Goal: Information Seeking & Learning: Learn about a topic

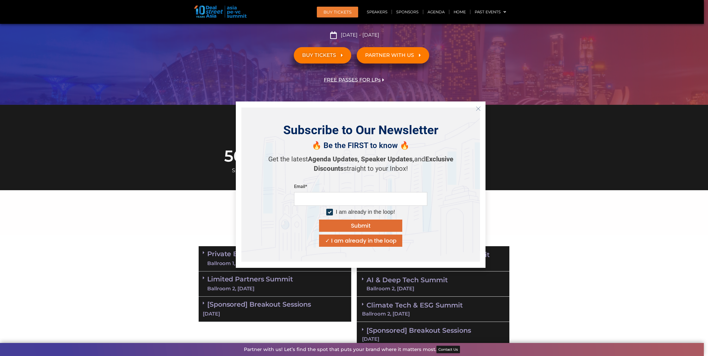
scroll to position [139, 0]
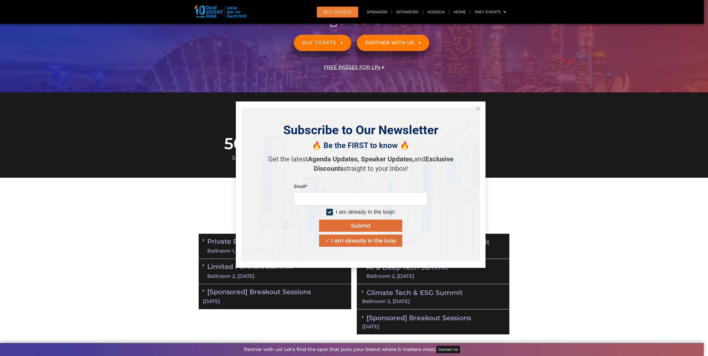
click at [478, 110] on icon "Close" at bounding box center [478, 108] width 5 height 5
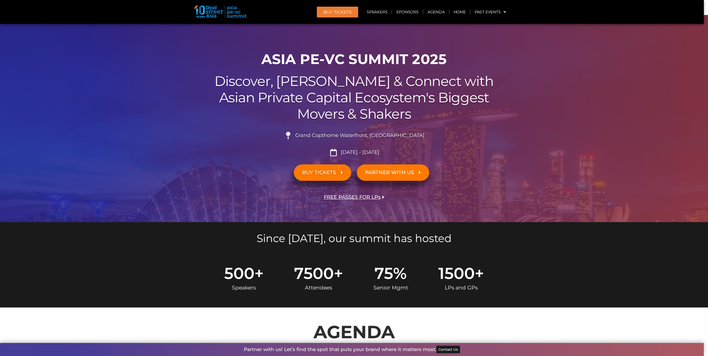
scroll to position [0, 0]
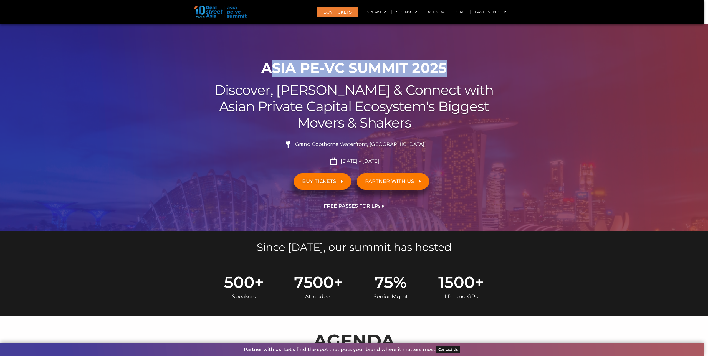
drag, startPoint x: 272, startPoint y: 64, endPoint x: 466, endPoint y: 59, distance: 194.7
click at [466, 59] on div "00 Days 00 Hours 00 Minutes 00 Seconds ASIA PE-VC Summit 2025 Discover, Learn &…" at bounding box center [354, 144] width 316 height 174
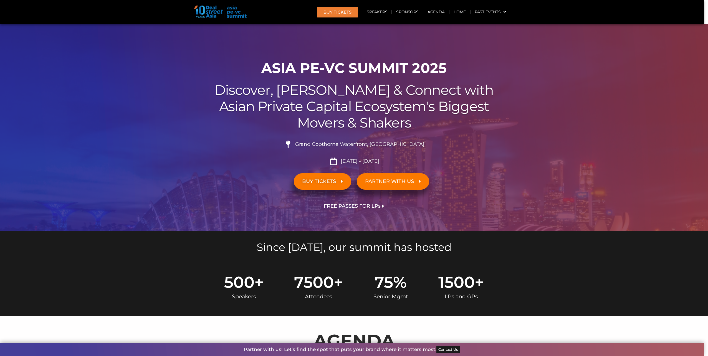
drag, startPoint x: 466, startPoint y: 59, endPoint x: 321, endPoint y: 85, distance: 147.6
click at [322, 85] on h2 "Discover, Learn & Connect with Asian Private Capital Ecosystem's Biggest Movers…" at bounding box center [354, 106] width 311 height 49
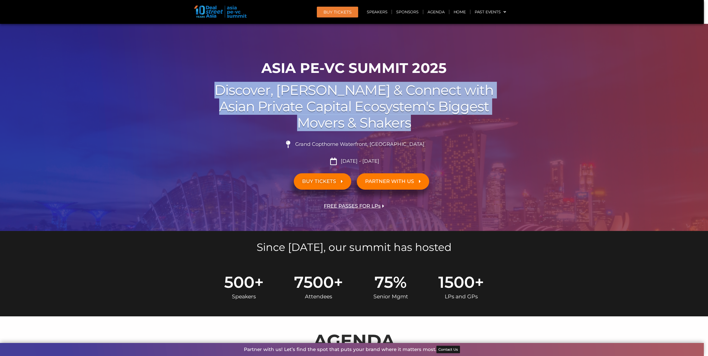
drag, startPoint x: 250, startPoint y: 90, endPoint x: 499, endPoint y: 130, distance: 251.9
click at [499, 130] on h2 "Discover, Learn & Connect with Asian Private Capital Ecosystem's Biggest Movers…" at bounding box center [354, 106] width 311 height 49
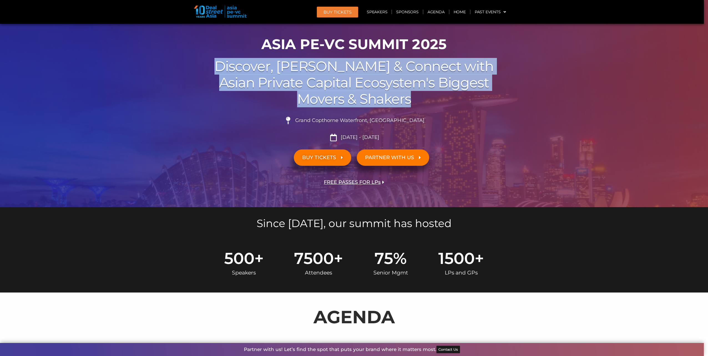
scroll to position [83, 0]
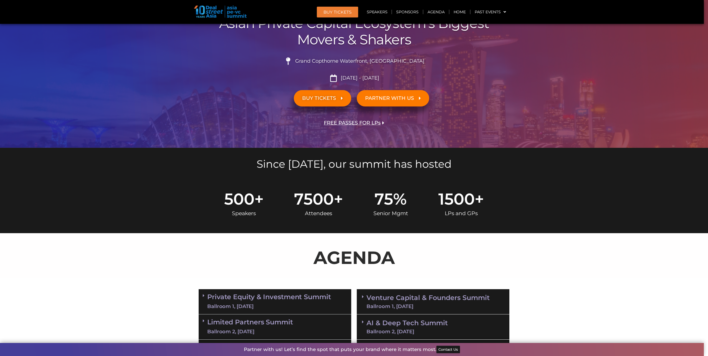
click at [539, 247] on section "AGENDA" at bounding box center [354, 255] width 708 height 45
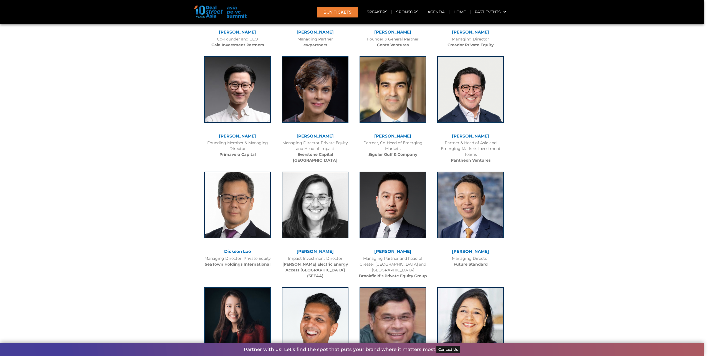
scroll to position [1610, 0]
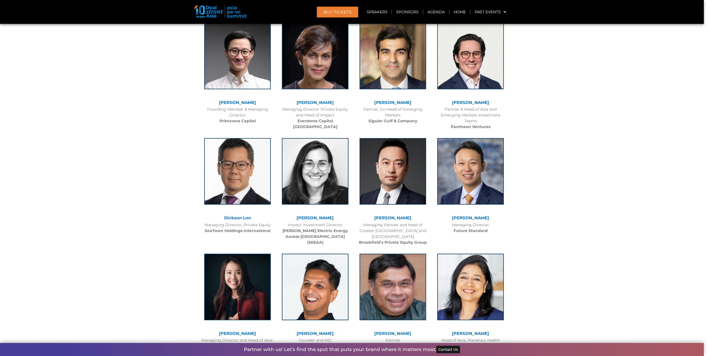
click at [466, 101] on link "[PERSON_NAME]" at bounding box center [470, 102] width 37 height 5
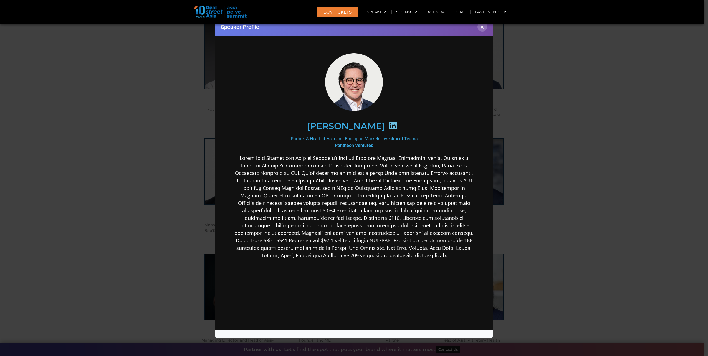
scroll to position [0, 0]
click at [127, 215] on div "Speaker Profile ×" at bounding box center [354, 178] width 708 height 356
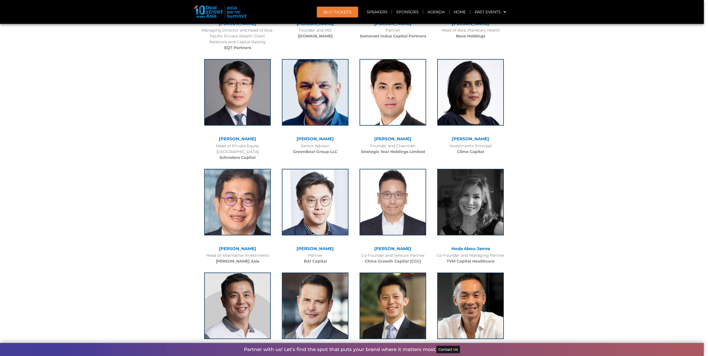
scroll to position [1971, 0]
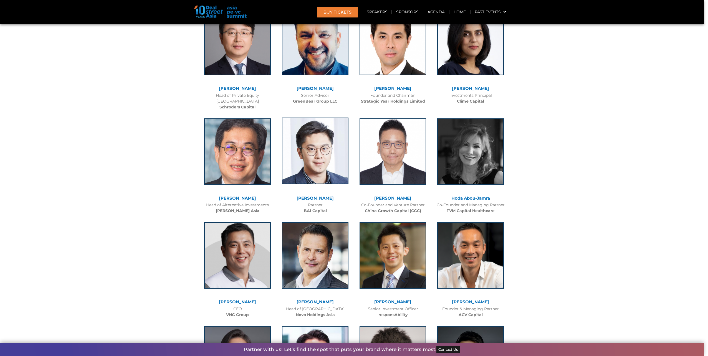
click at [333, 145] on img at bounding box center [315, 151] width 67 height 67
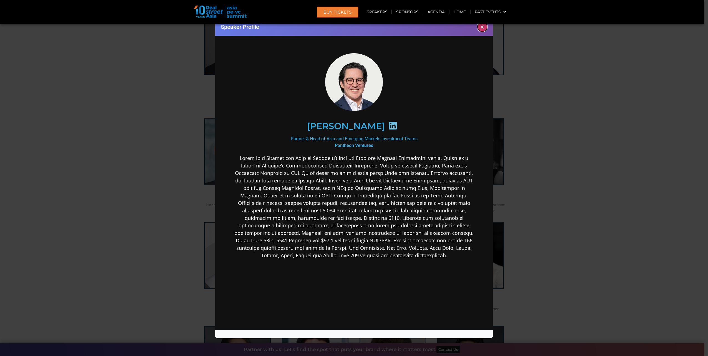
click at [483, 29] on button "×" at bounding box center [483, 27] width 10 height 10
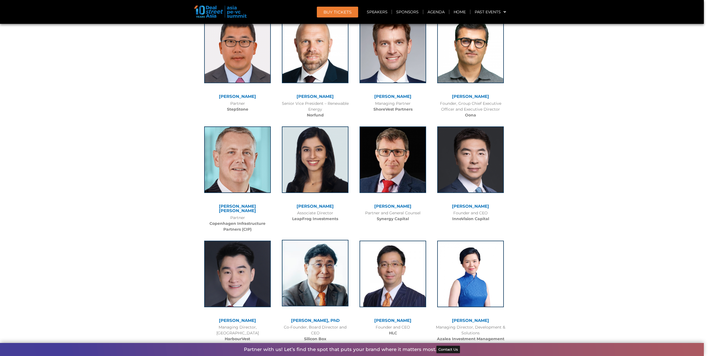
scroll to position [2637, 0]
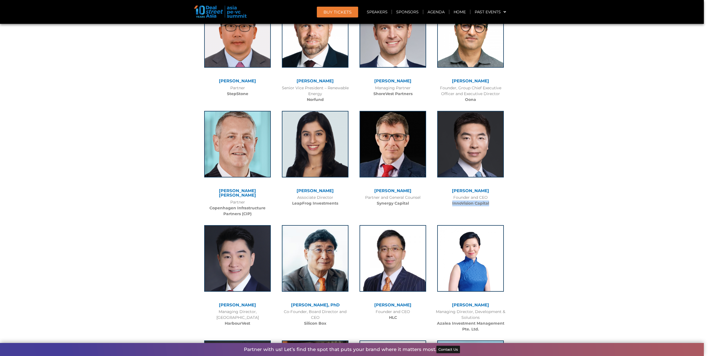
drag, startPoint x: 449, startPoint y: 185, endPoint x: 495, endPoint y: 186, distance: 45.3
click at [495, 195] on div "Founder and CEO InnoVision Capital" at bounding box center [471, 201] width 72 height 12
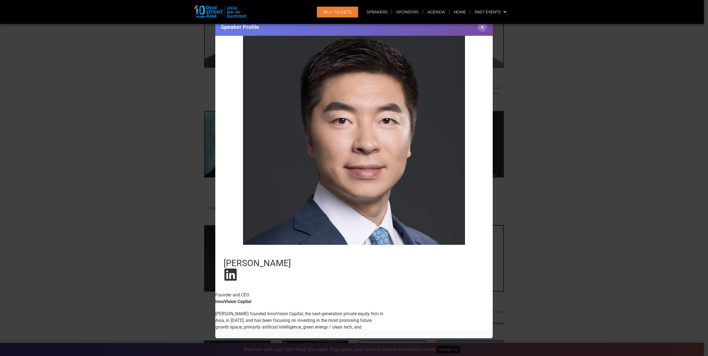
scroll to position [104, 0]
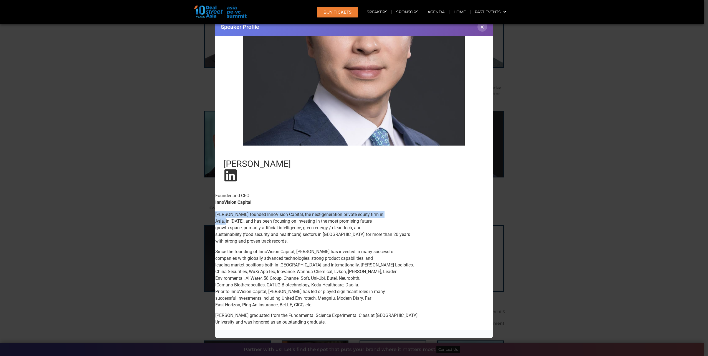
drag, startPoint x: 381, startPoint y: 215, endPoint x: 225, endPoint y: 218, distance: 155.8
click at [225, 218] on p "[PERSON_NAME] founded InnoVision Capital, the next-generation private equity fi…" at bounding box center [354, 228] width 278 height 33
drag, startPoint x: 225, startPoint y: 218, endPoint x: 228, endPoint y: 220, distance: 3.1
click at [228, 218] on p "[PERSON_NAME] founded InnoVision Capital, the next-generation private equity fi…" at bounding box center [354, 228] width 278 height 33
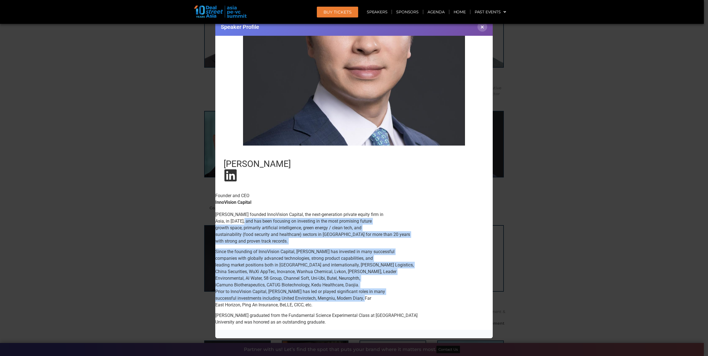
drag, startPoint x: 228, startPoint y: 220, endPoint x: 366, endPoint y: 296, distance: 157.5
click at [366, 296] on div "[PERSON_NAME] founded InnoVision Capital, the next-generation private equity fi…" at bounding box center [354, 269] width 278 height 115
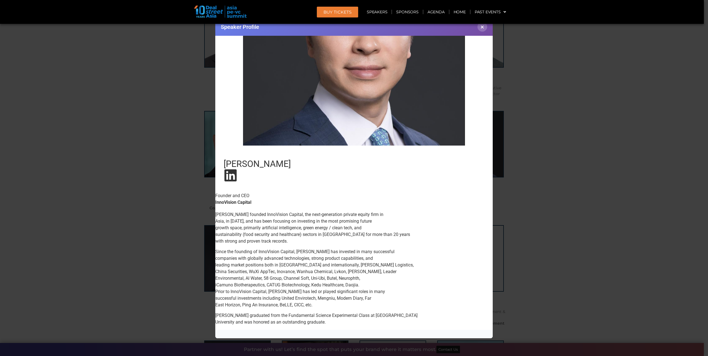
click at [359, 315] on p "[PERSON_NAME] graduated from the Fundamental Science Experimental Class at [GEO…" at bounding box center [354, 319] width 278 height 13
drag, startPoint x: 247, startPoint y: 253, endPoint x: 368, endPoint y: 251, distance: 120.8
click at [368, 251] on p "Since the founding of InnoVision Capital, [PERSON_NAME] has invested in many su…" at bounding box center [354, 279] width 278 height 60
click at [230, 253] on p "Since the founding of InnoVision Capital, [PERSON_NAME] has invested in many su…" at bounding box center [354, 279] width 278 height 60
drag, startPoint x: 254, startPoint y: 253, endPoint x: 385, endPoint y: 250, distance: 130.8
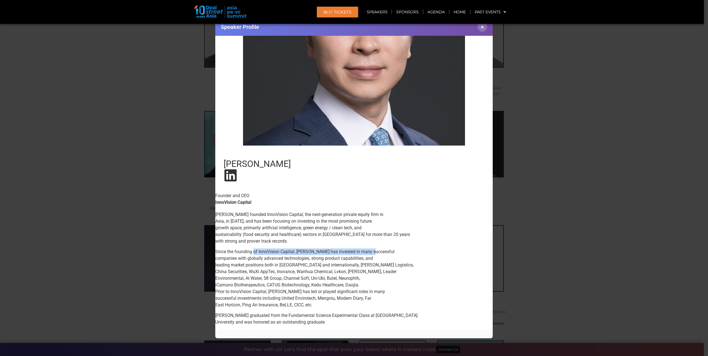
click at [385, 250] on p "Since the founding of InnoVision Capital, [PERSON_NAME] has invested in many su…" at bounding box center [354, 279] width 278 height 60
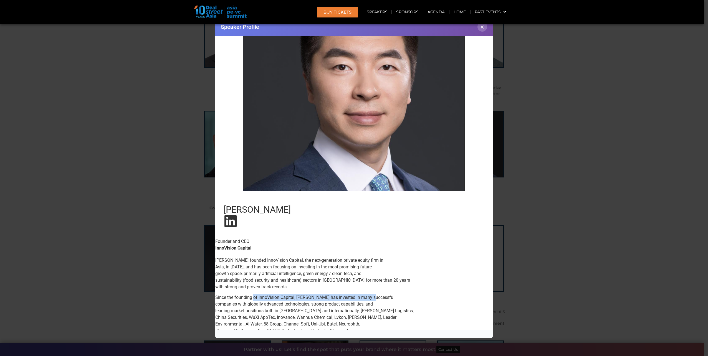
scroll to position [0, 0]
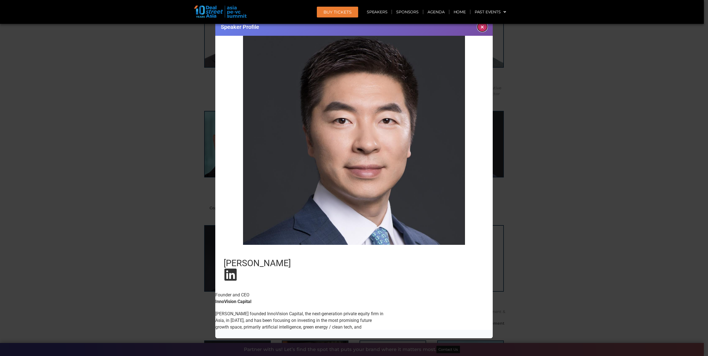
click at [482, 27] on button "×" at bounding box center [483, 27] width 10 height 10
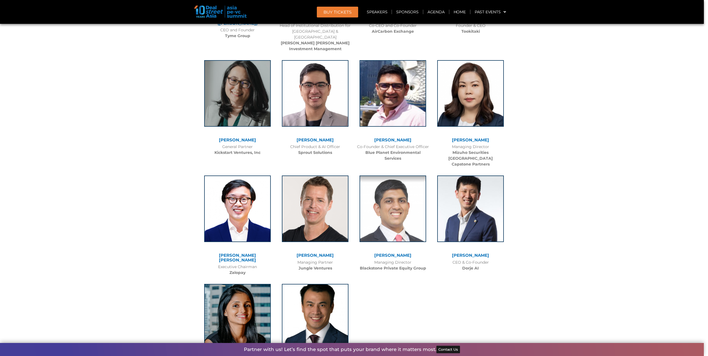
scroll to position [3720, 0]
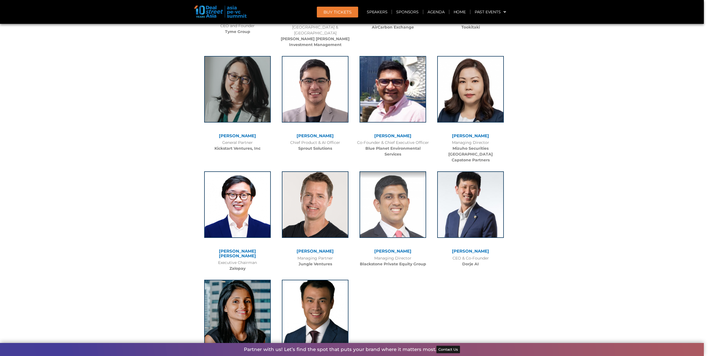
drag, startPoint x: 251, startPoint y: 317, endPoint x: 218, endPoint y: 320, distance: 33.5
click at [218, 320] on div "Visa Kannan Managing Partner Saison Capital" at bounding box center [238, 327] width 78 height 104
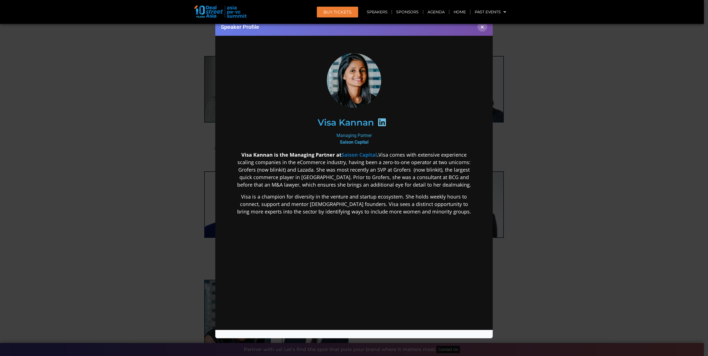
scroll to position [0, 0]
drag, startPoint x: 250, startPoint y: 165, endPoint x: 418, endPoint y: 164, distance: 168.5
click at [418, 164] on p "Visa Kannan is the Managing Partner at Saison Capital . Visa comes with extensi…" at bounding box center [354, 169] width 240 height 37
drag, startPoint x: 418, startPoint y: 164, endPoint x: 404, endPoint y: 170, distance: 15.1
click at [403, 176] on p "Visa Kannan is the Managing Partner at Saison Capital . Visa comes with extensi…" at bounding box center [354, 169] width 240 height 37
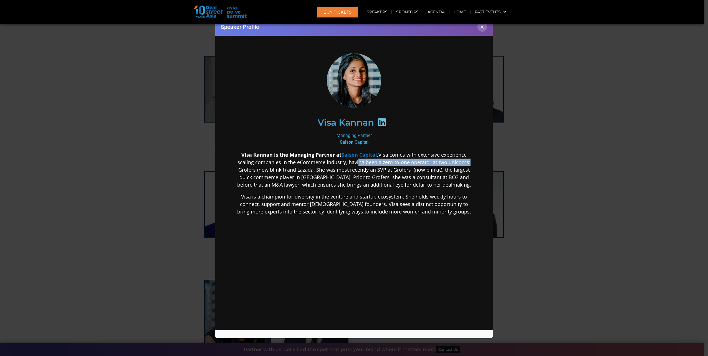
drag, startPoint x: 359, startPoint y: 164, endPoint x: 478, endPoint y: 161, distance: 118.3
click at [478, 161] on div "Visa Kannan Managing Partner Saison Capital Visa Kannan is the Managing Partner…" at bounding box center [354, 178] width 267 height 277
click at [378, 168] on p "Visa Kannan is the Managing Partner at Saison Capital . Visa comes with extensi…" at bounding box center [354, 169] width 240 height 37
drag, startPoint x: 238, startPoint y: 171, endPoint x: 314, endPoint y: 172, distance: 75.2
click at [314, 172] on p "Visa Kannan is the Managing Partner at Saison Capital . Visa comes with extensi…" at bounding box center [354, 169] width 240 height 37
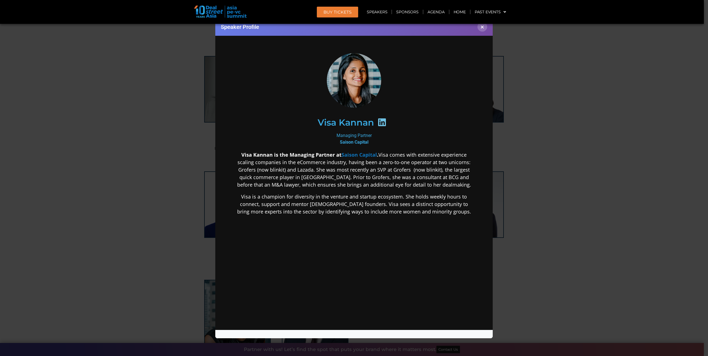
drag, startPoint x: 314, startPoint y: 172, endPoint x: 320, endPoint y: 172, distance: 6.4
click at [321, 172] on p "Visa Kannan is the Managing Partner at Saison Capital . Visa comes with extensi…" at bounding box center [354, 169] width 240 height 37
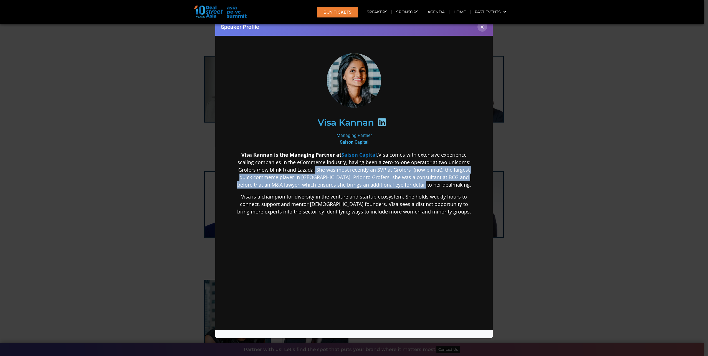
drag, startPoint x: 316, startPoint y: 170, endPoint x: 429, endPoint y: 184, distance: 114.4
click at [429, 184] on p "Visa Kannan is the Managing Partner at Saison Capital . Visa comes with extensi…" at bounding box center [354, 169] width 240 height 37
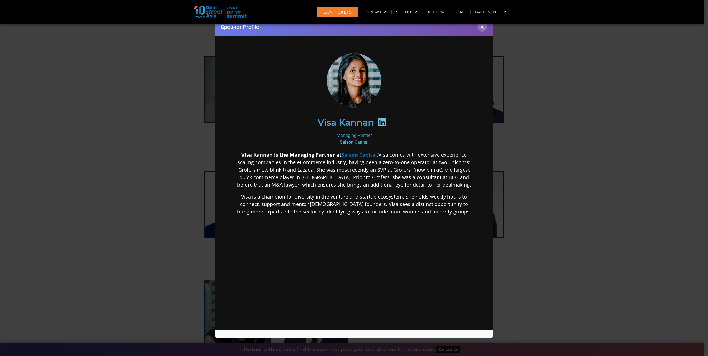
click at [262, 195] on p "Visa is a champion for diversity in the venture and startup ecosystem. She hold…" at bounding box center [354, 204] width 240 height 22
click at [350, 155] on strong "Saison Capital" at bounding box center [360, 155] width 36 height 7
click at [482, 26] on button "×" at bounding box center [483, 27] width 10 height 10
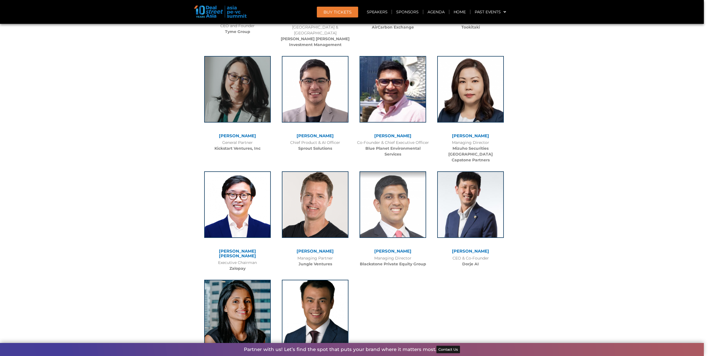
drag, startPoint x: 218, startPoint y: 303, endPoint x: 248, endPoint y: 305, distance: 30.6
click at [248, 356] on div "Visa Kannan" at bounding box center [238, 360] width 72 height 5
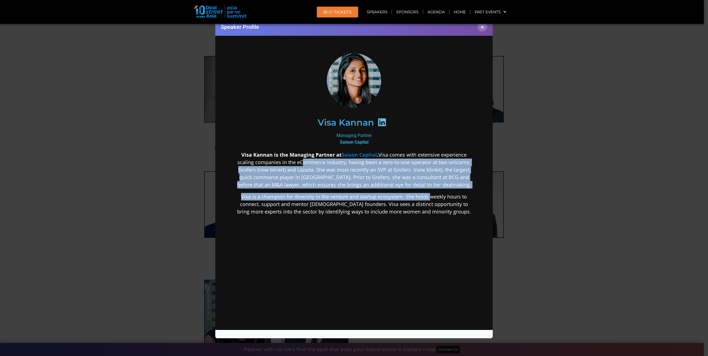
drag, startPoint x: 303, startPoint y: 164, endPoint x: 429, endPoint y: 198, distance: 130.6
click at [429, 198] on div "Visa Kannan is the Managing Partner at Saison Capital . Visa comes with extensi…" at bounding box center [354, 227] width 240 height 152
drag, startPoint x: 429, startPoint y: 198, endPoint x: 358, endPoint y: 232, distance: 78.5
click at [358, 236] on div "Visa Kannan is the Managing Partner at Saison Capital . Visa comes with extensi…" at bounding box center [354, 227] width 240 height 152
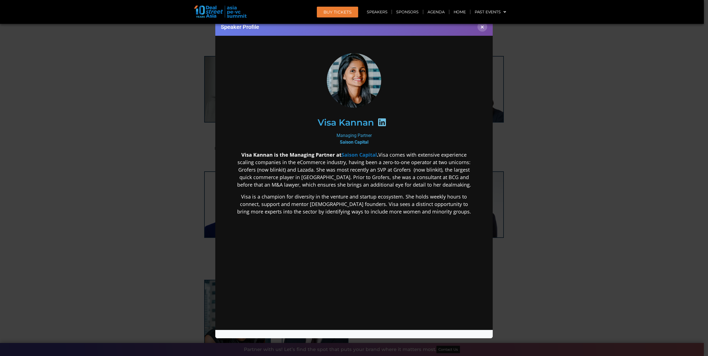
click at [383, 121] on icon at bounding box center [382, 122] width 9 height 9
click at [356, 127] on h2 "Visa Kannan" at bounding box center [346, 122] width 56 height 9
click at [356, 145] on b "Saison Capital" at bounding box center [354, 142] width 29 height 5
click at [356, 124] on h2 "Visa Kannan" at bounding box center [346, 122] width 56 height 9
click at [378, 120] on div at bounding box center [382, 123] width 16 height 11
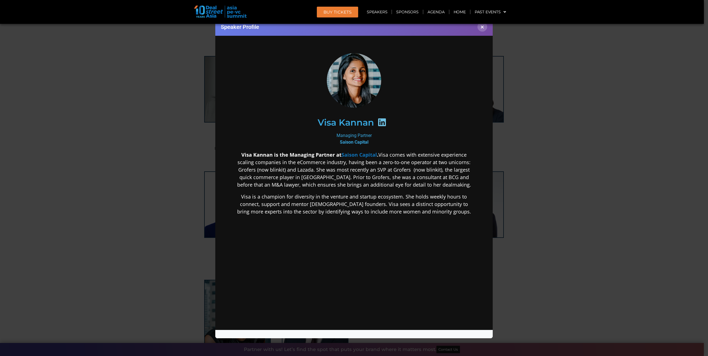
click at [360, 76] on img at bounding box center [354, 80] width 61 height 54
drag, startPoint x: 319, startPoint y: 122, endPoint x: 375, endPoint y: 125, distance: 56.2
click at [375, 125] on div "Visa Kannan" at bounding box center [354, 123] width 216 height 29
copy div "Visa Kannan"
